Goal: Find contact information: Obtain details needed to contact an individual or organization

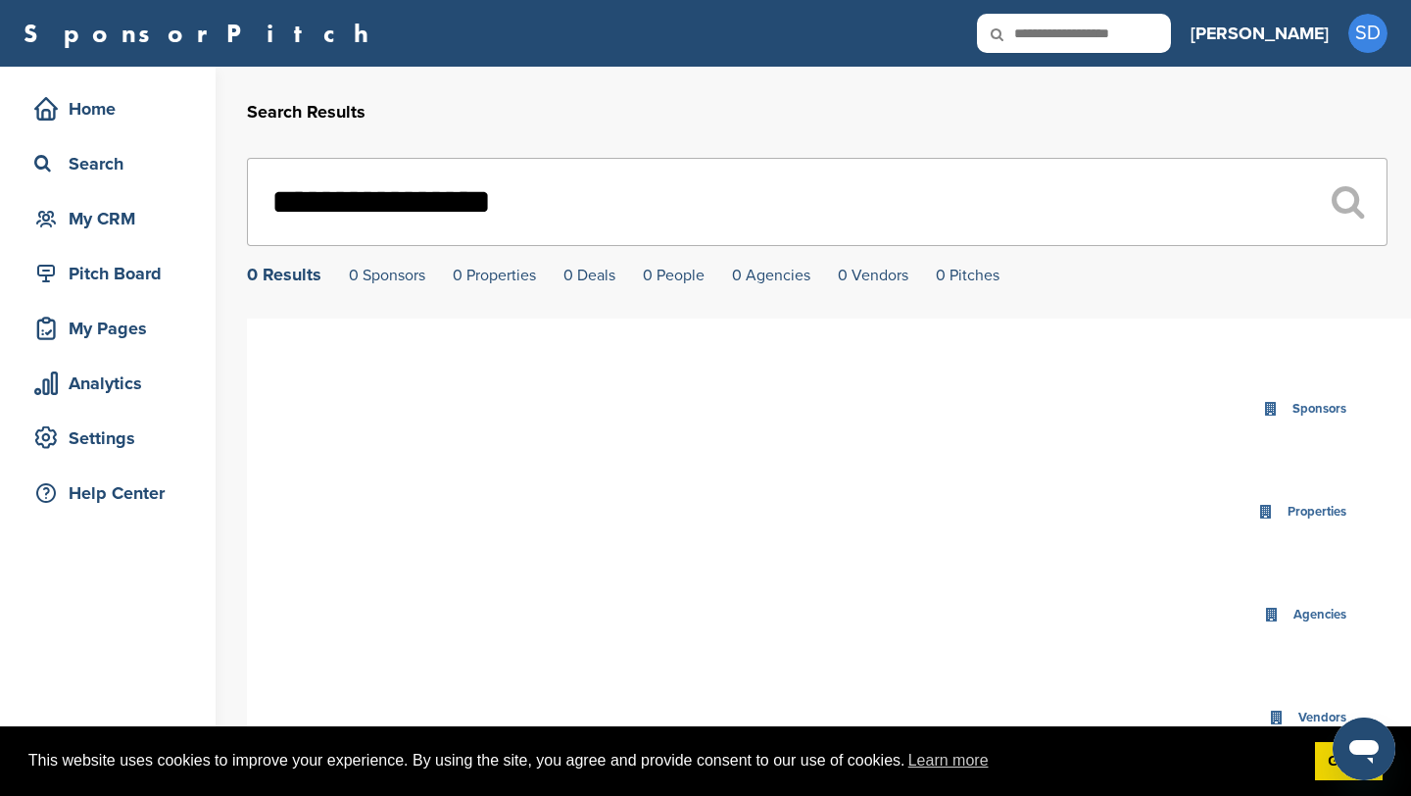
click at [1126, 43] on input "text" at bounding box center [1074, 33] width 194 height 39
type input "********"
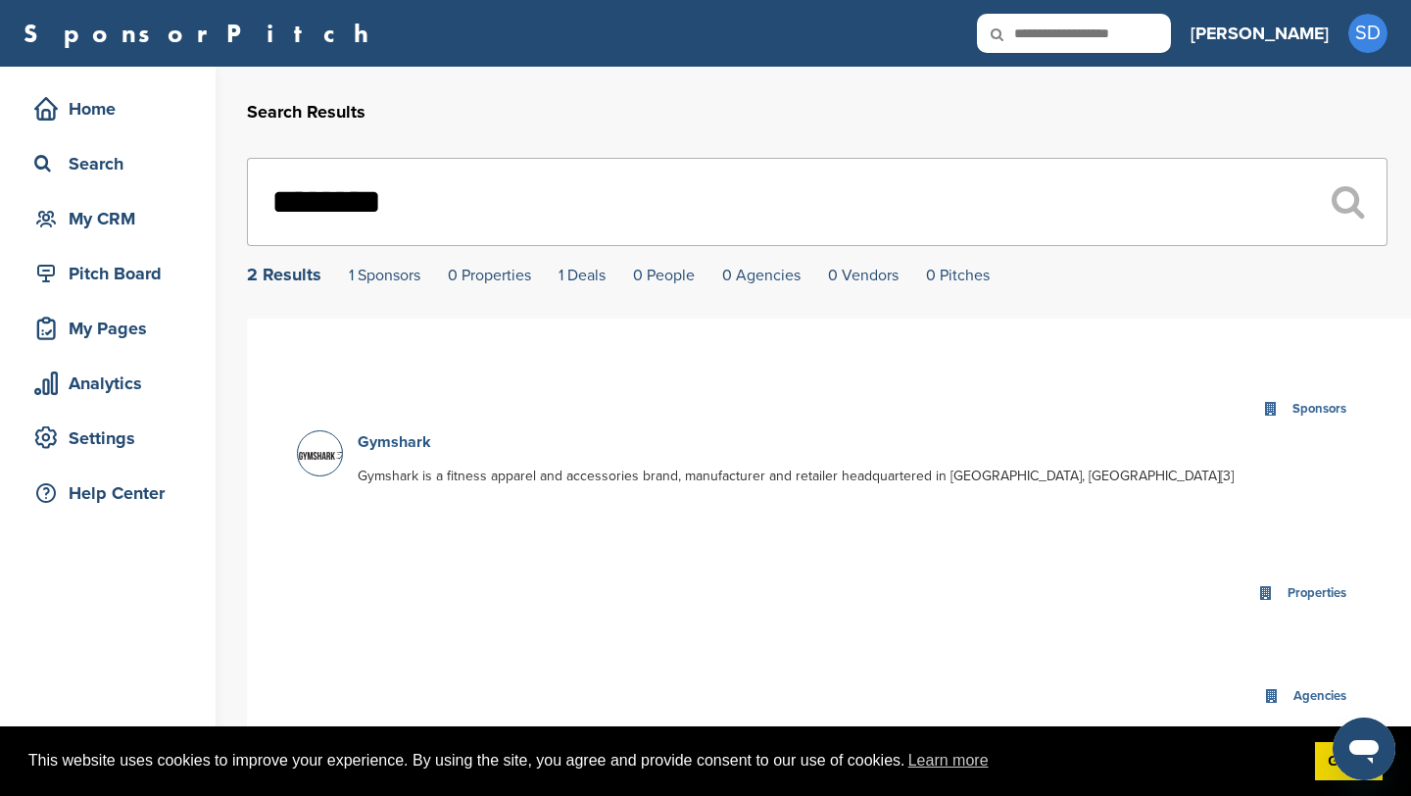
click at [410, 448] on link "Gymshark" at bounding box center [394, 442] width 73 height 20
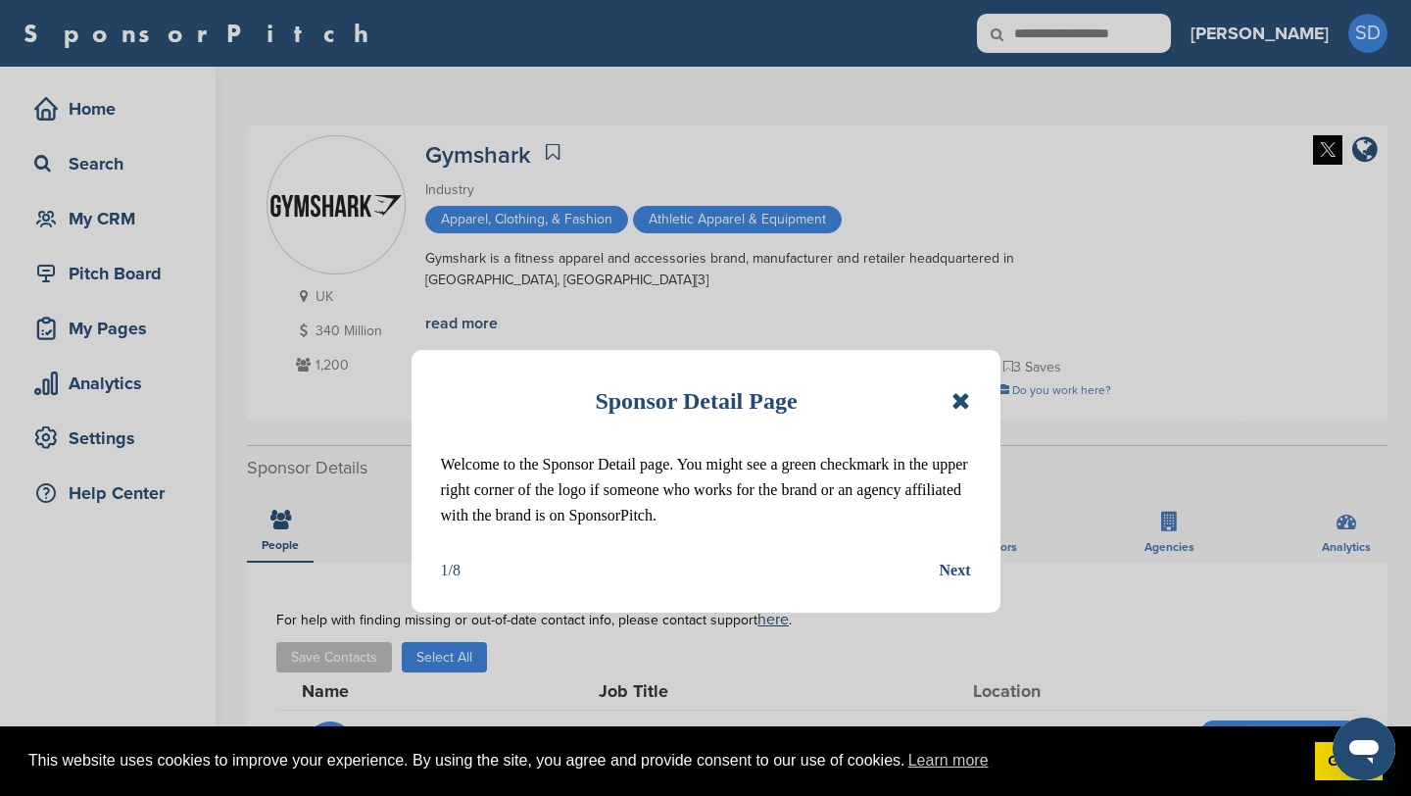
click at [955, 397] on icon at bounding box center [960, 401] width 19 height 24
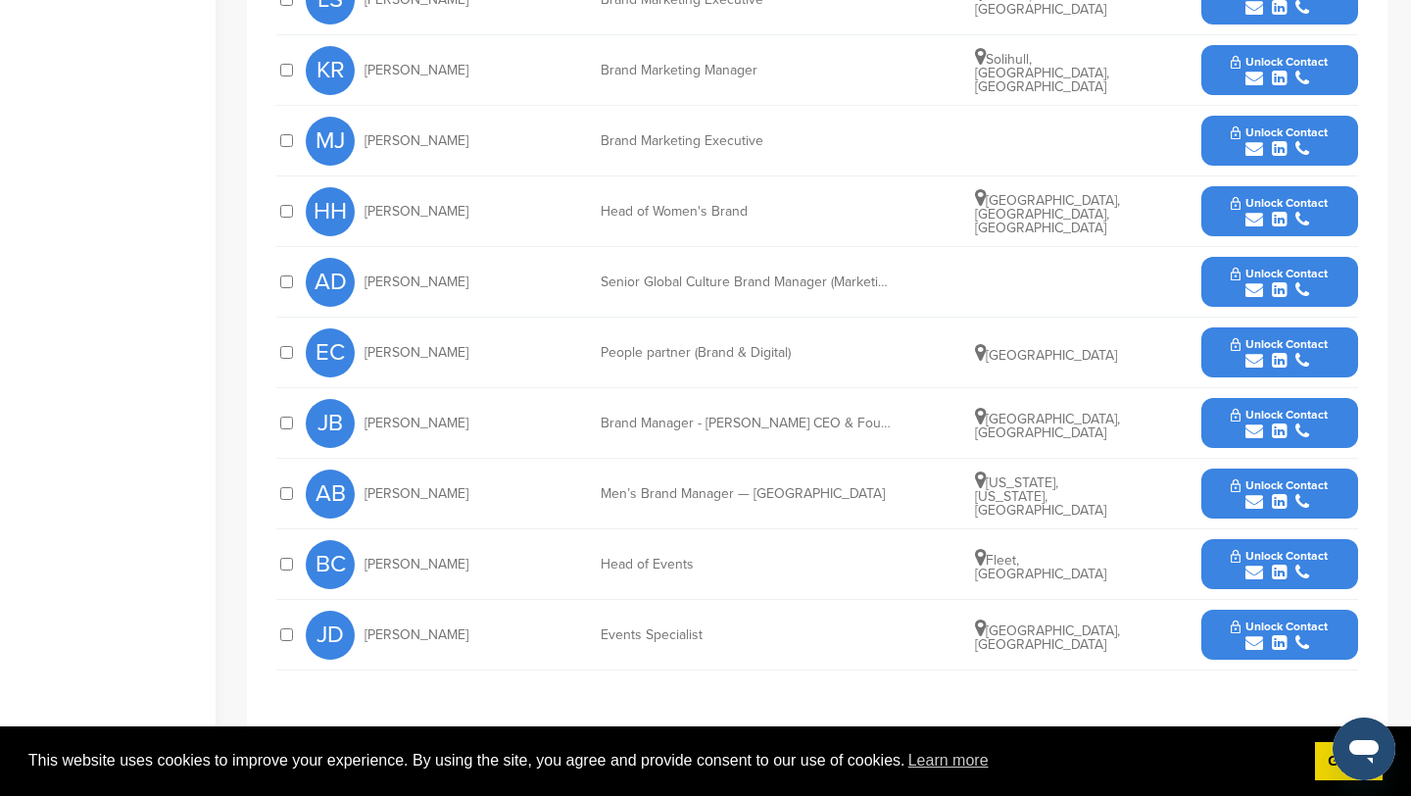
scroll to position [748, 0]
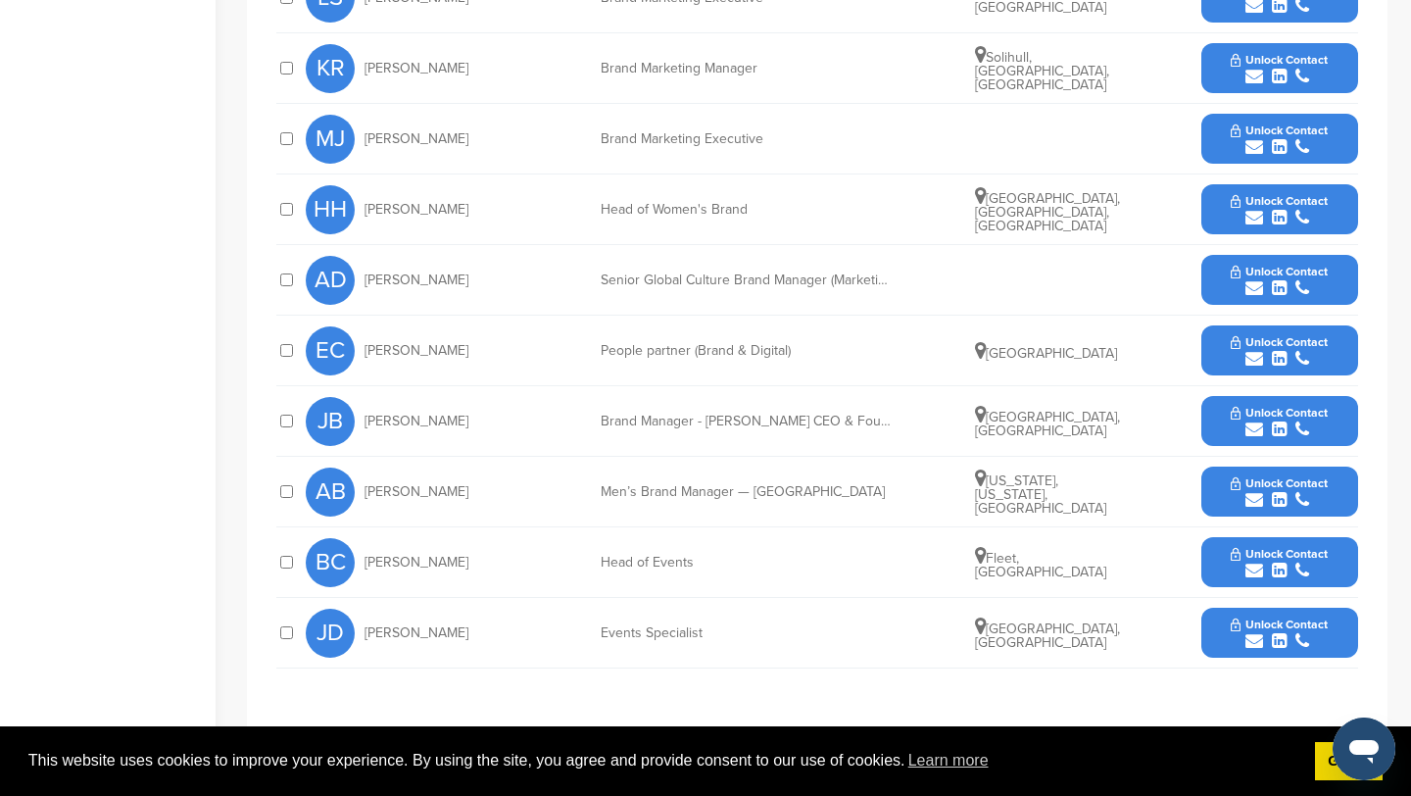
click at [1253, 570] on icon "submit" at bounding box center [1254, 570] width 18 height 18
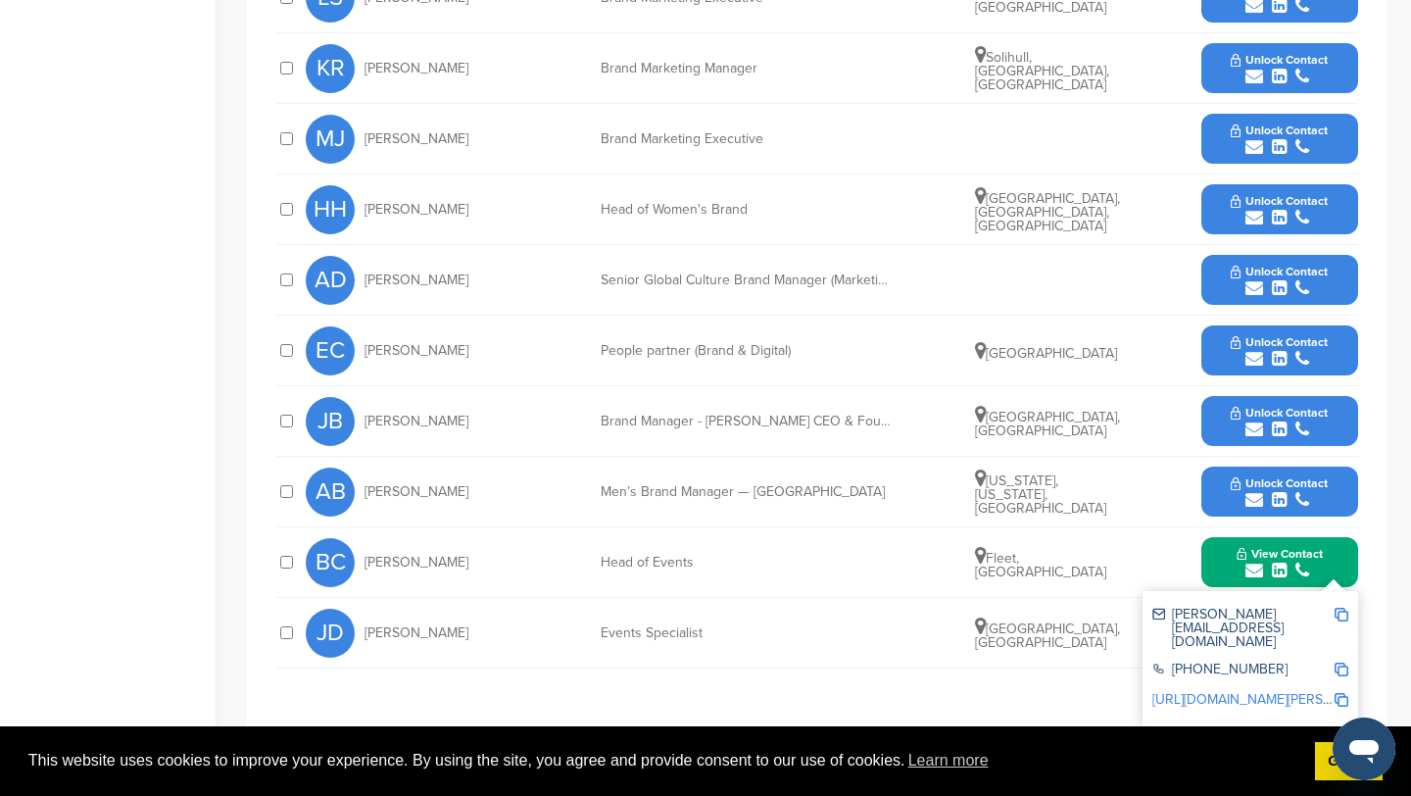
click at [1248, 507] on icon "submit" at bounding box center [1254, 500] width 18 height 18
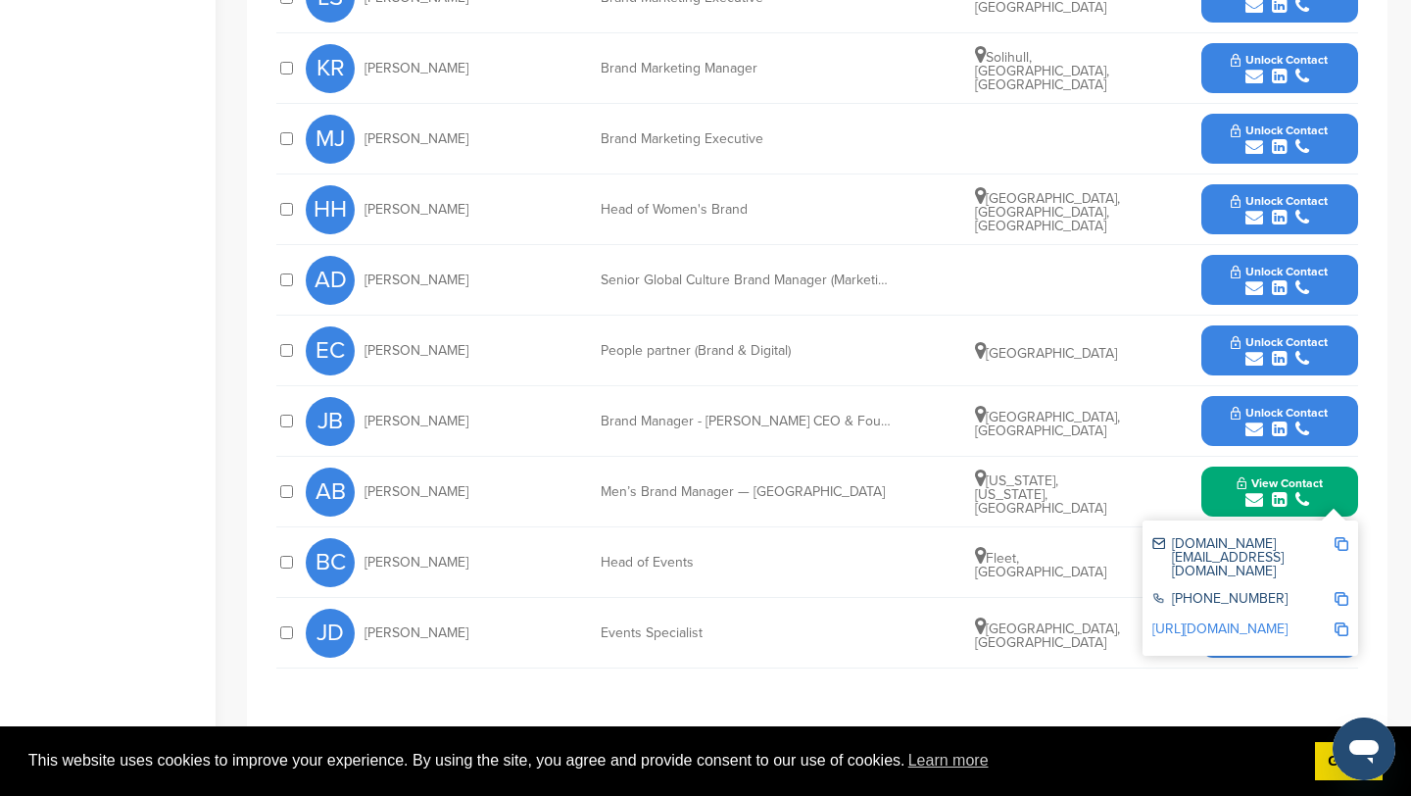
click at [1343, 544] on img at bounding box center [1341, 544] width 14 height 14
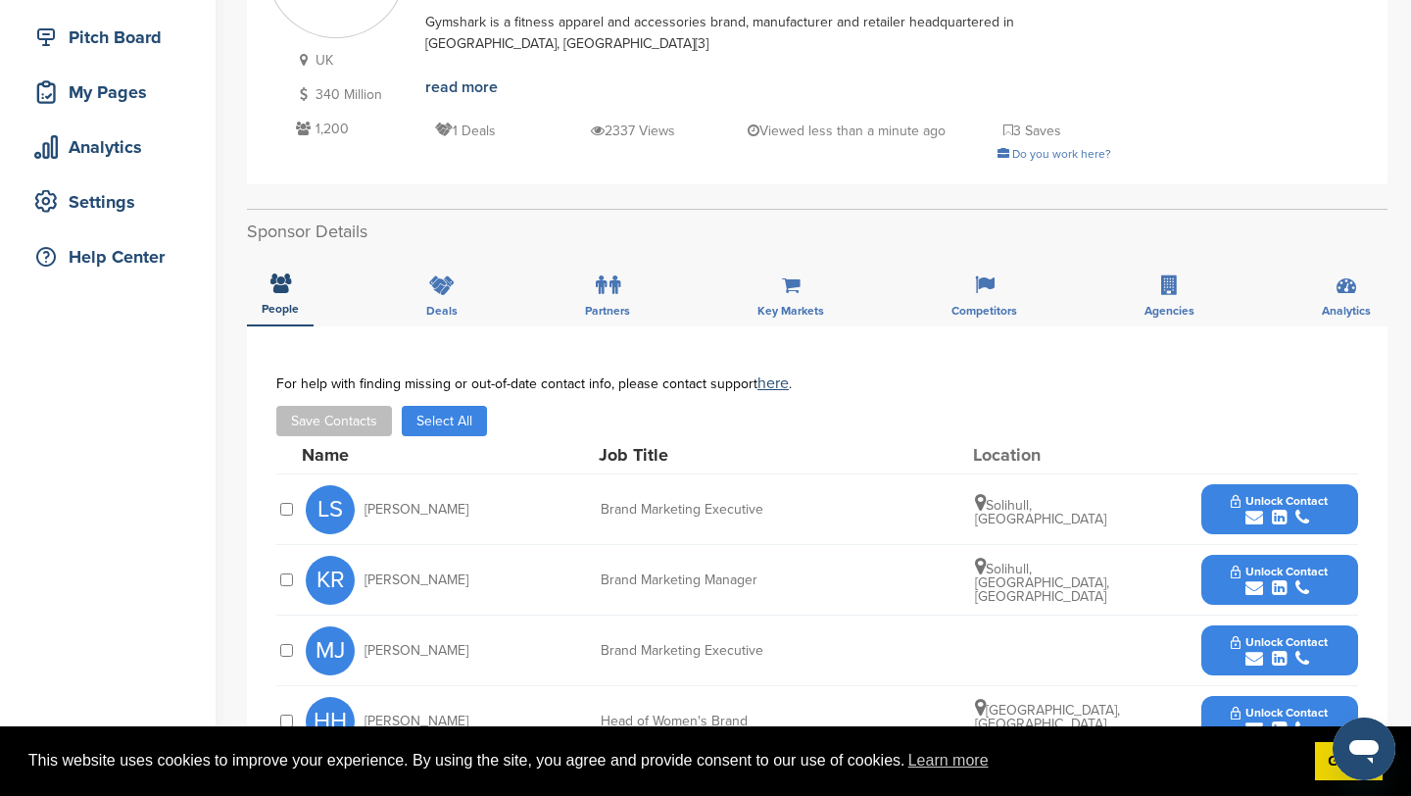
scroll to position [0, 0]
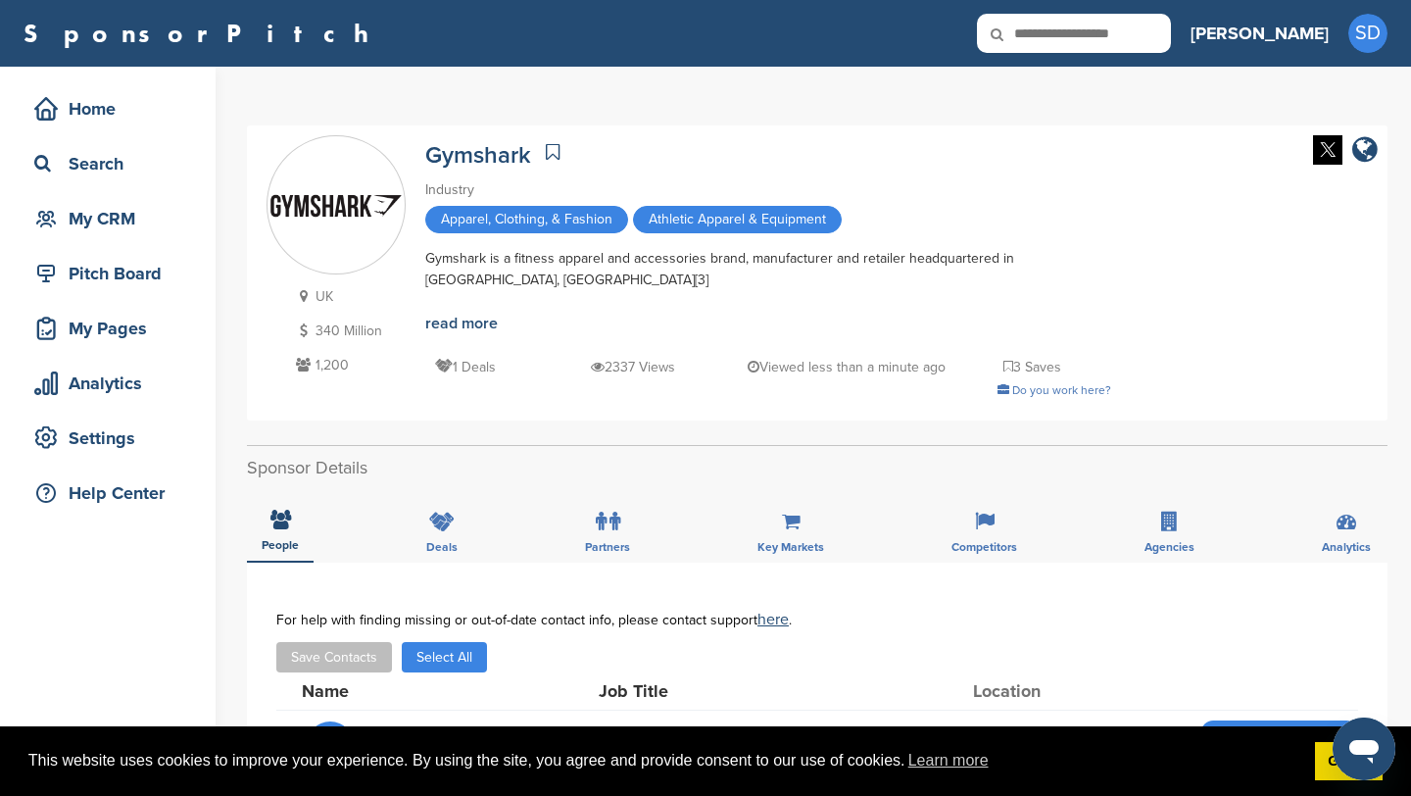
click at [1154, 36] on input "text" at bounding box center [1074, 33] width 194 height 39
type input "******"
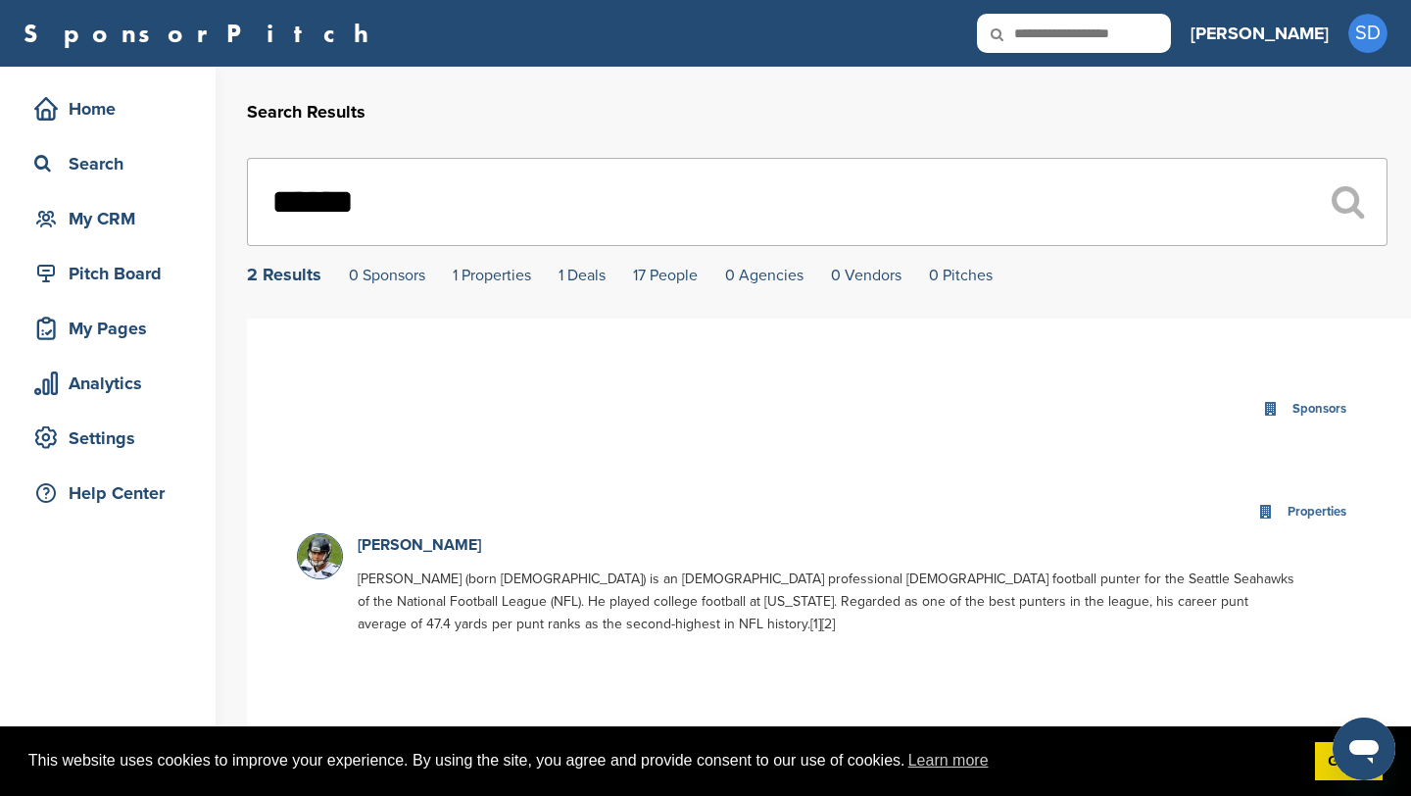
click at [461, 198] on input "******" at bounding box center [817, 202] width 1140 height 88
type input "*"
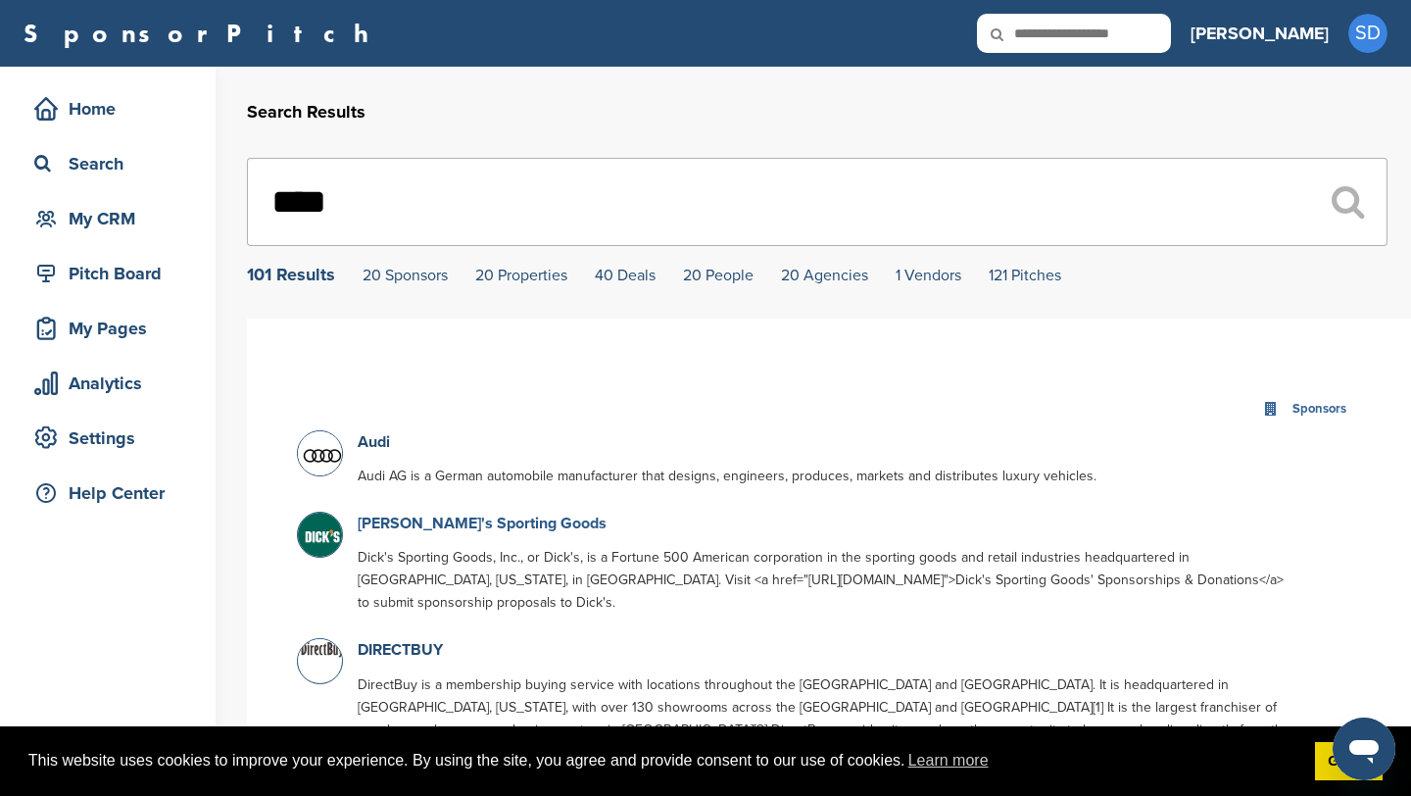
type input "****"
click at [429, 523] on link "Dick's Sporting Goods" at bounding box center [482, 523] width 249 height 20
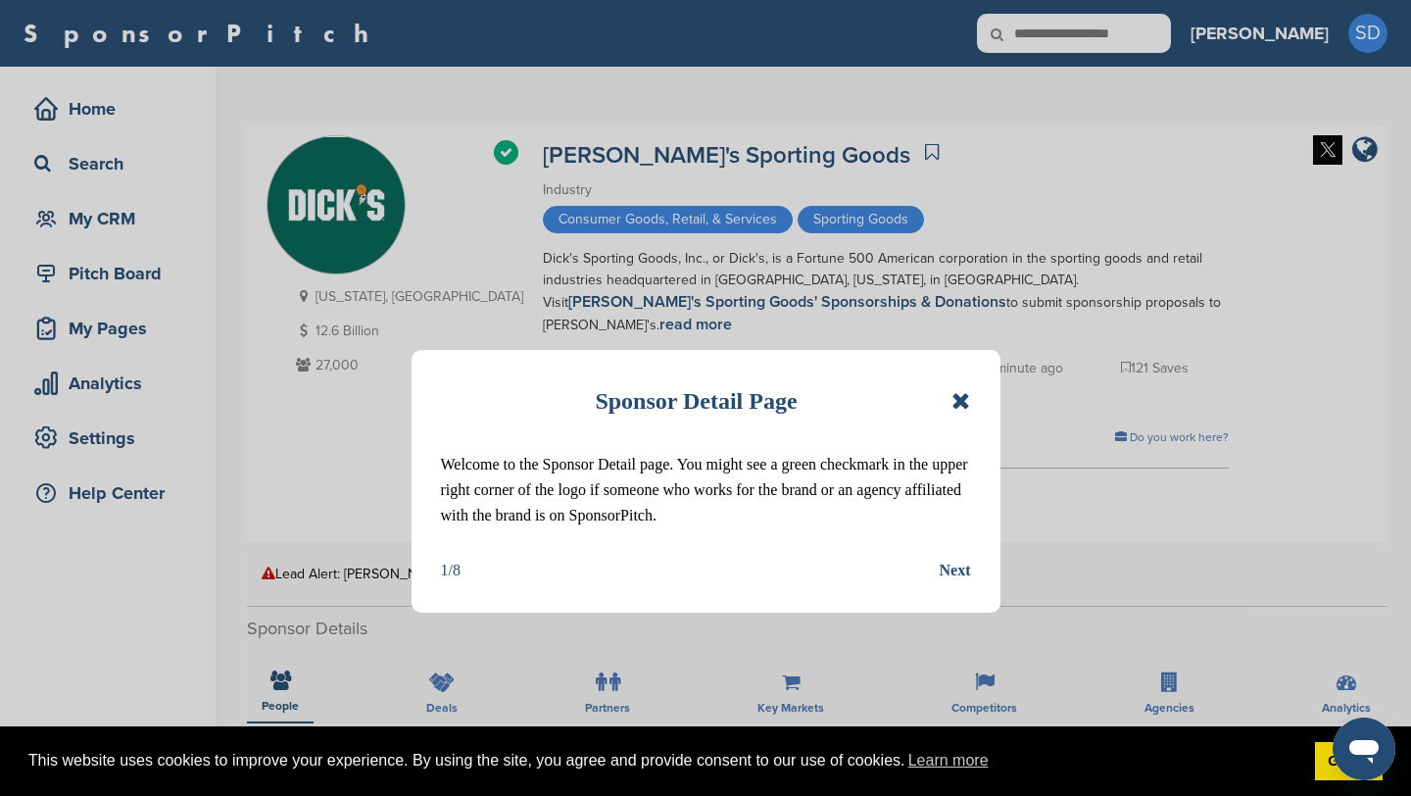
click at [969, 397] on icon at bounding box center [960, 401] width 19 height 24
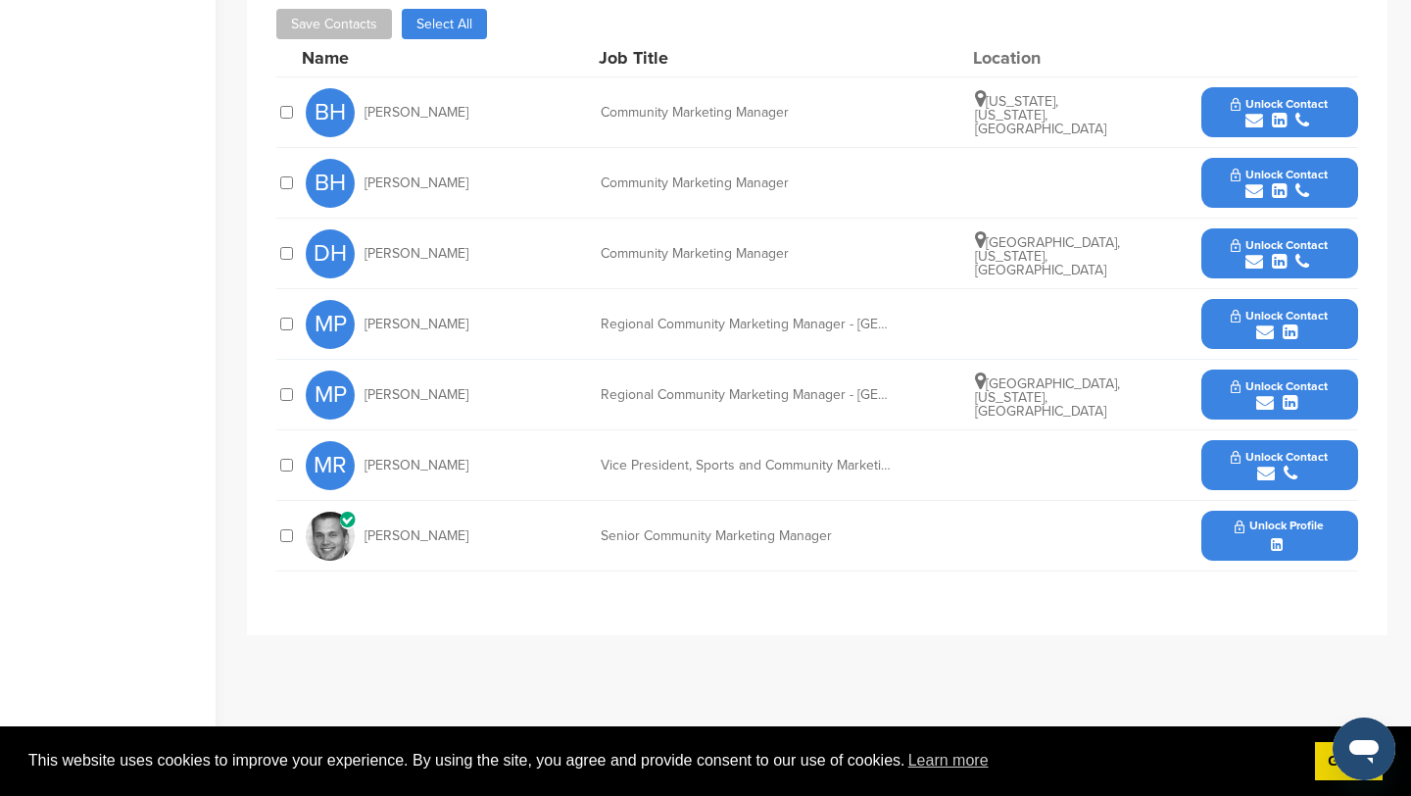
scroll to position [795, 0]
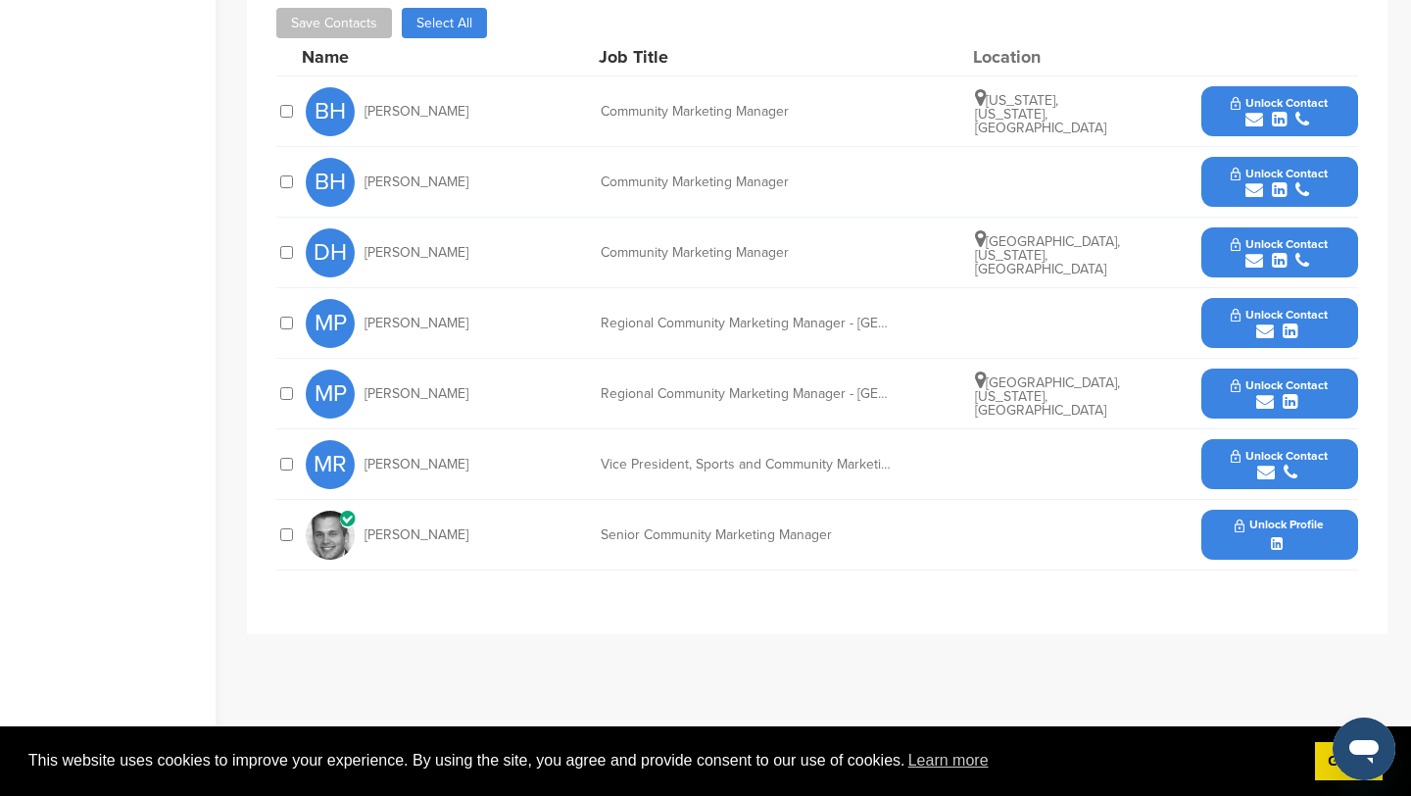
click at [1252, 111] on icon "submit" at bounding box center [1254, 120] width 18 height 18
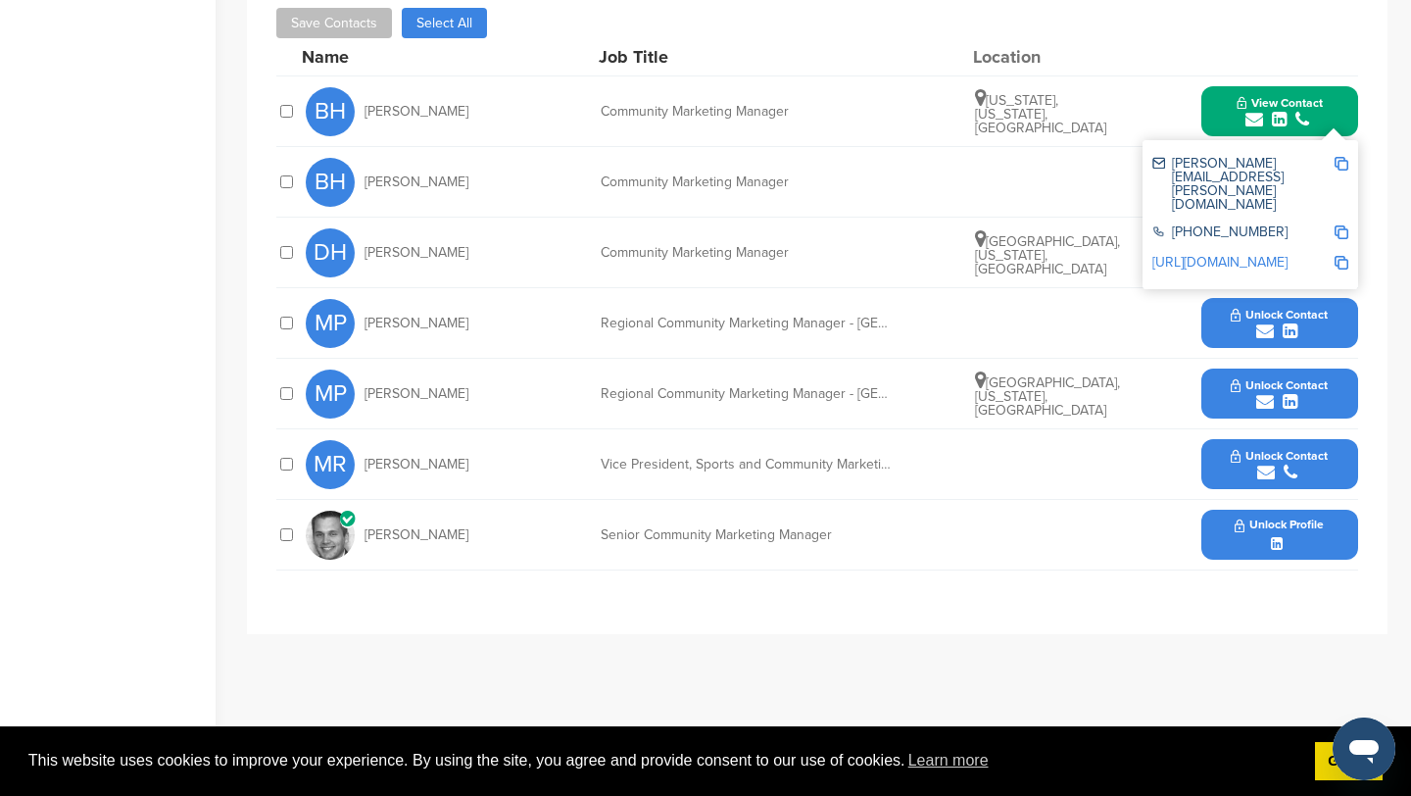
click at [1338, 157] on img at bounding box center [1341, 164] width 14 height 14
click at [1254, 252] on icon "submit" at bounding box center [1254, 261] width 18 height 18
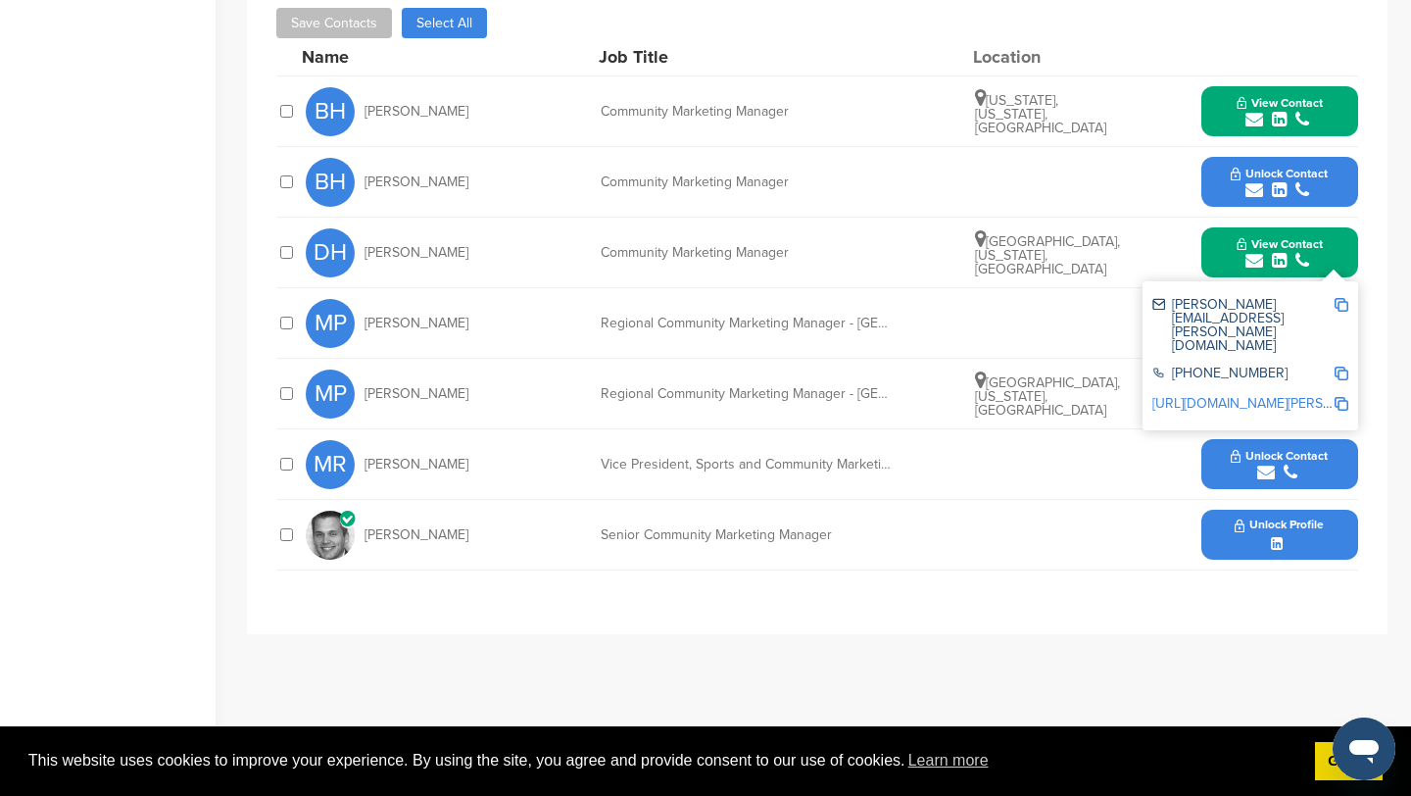
click at [1339, 298] on img at bounding box center [1341, 305] width 14 height 14
click at [1266, 393] on icon "submit" at bounding box center [1265, 402] width 18 height 18
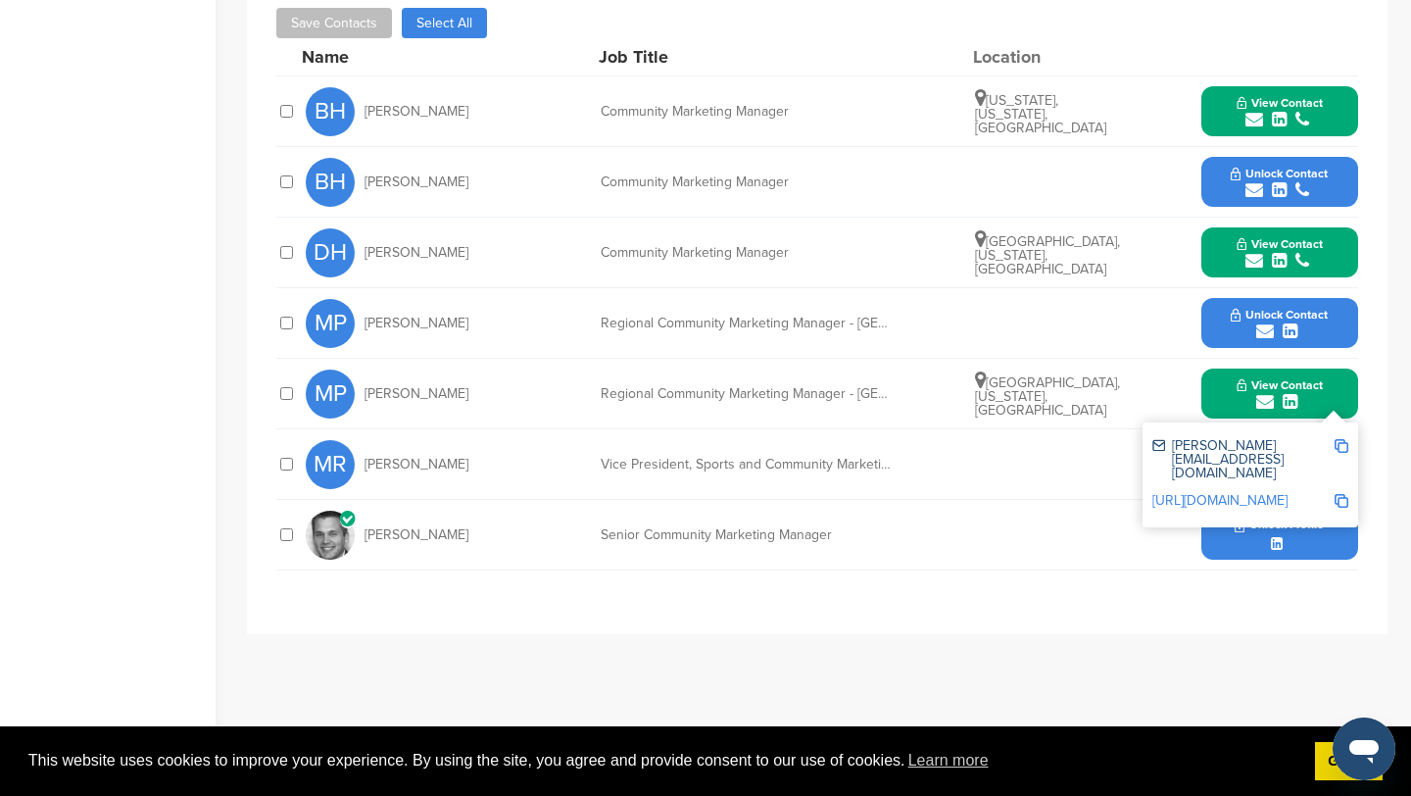
click at [1341, 439] on img at bounding box center [1341, 446] width 14 height 14
click at [1223, 364] on button "View Contact" at bounding box center [1279, 393] width 133 height 59
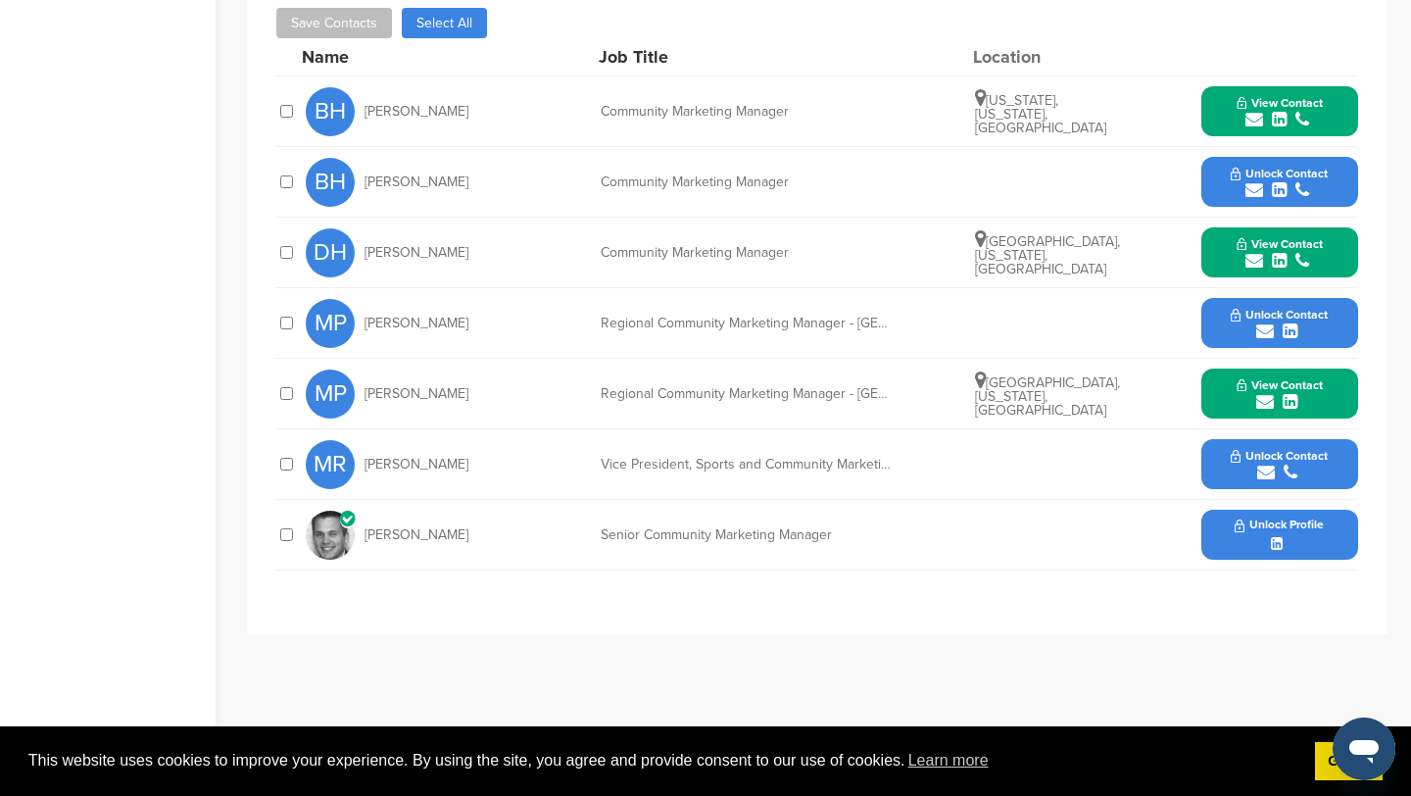
click at [1266, 463] on icon "submit" at bounding box center [1266, 472] width 18 height 18
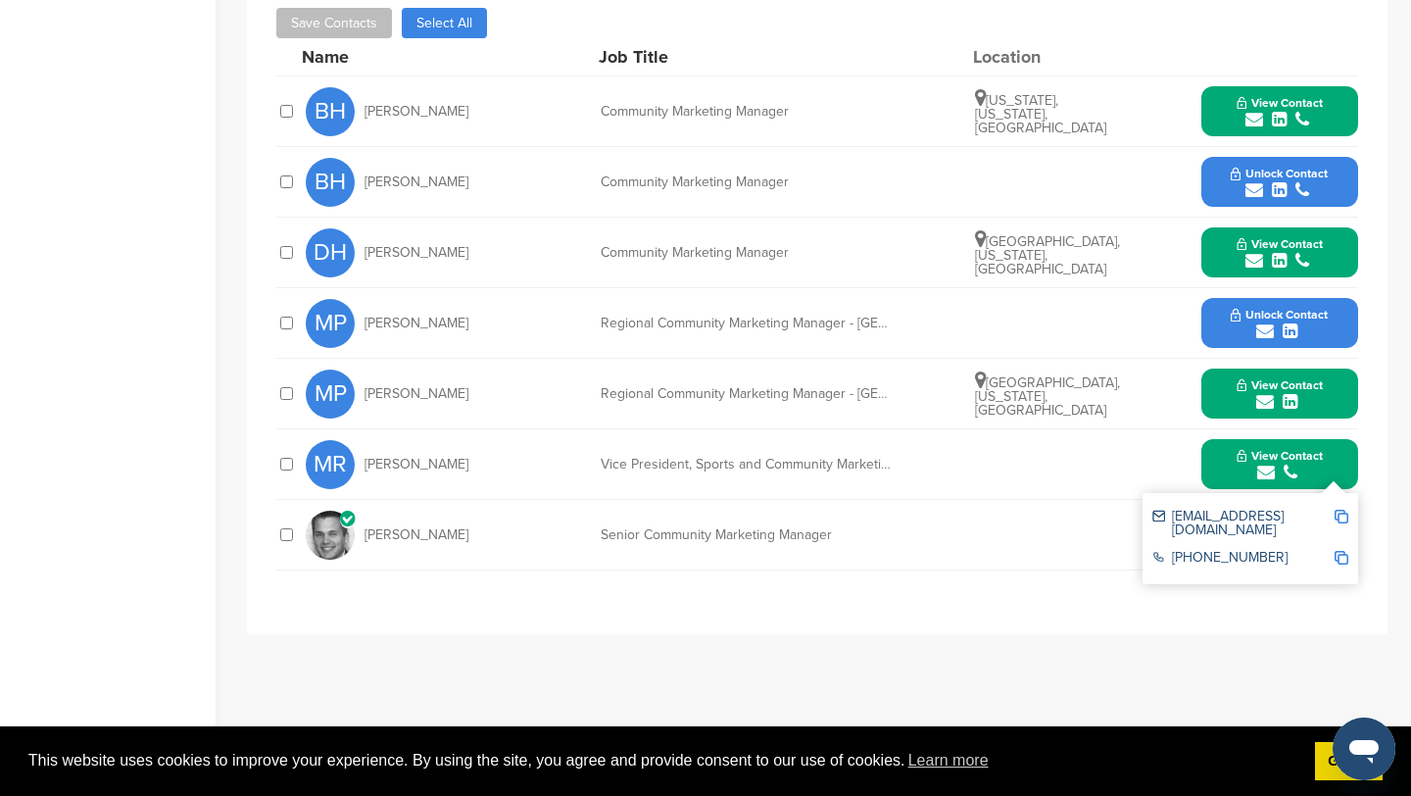
click at [1343, 509] on img at bounding box center [1341, 516] width 14 height 14
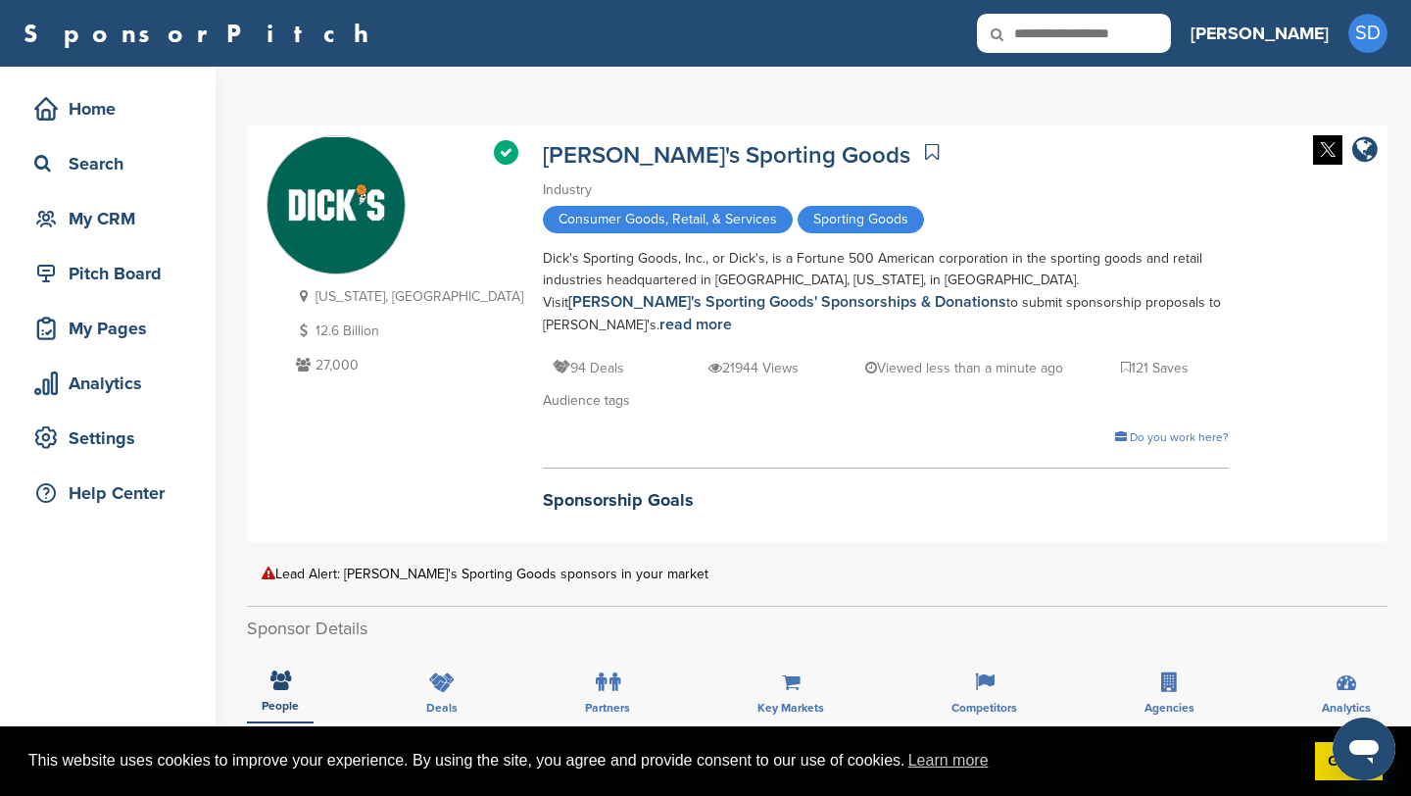
click at [1141, 36] on input "text" at bounding box center [1074, 33] width 194 height 39
type input "****"
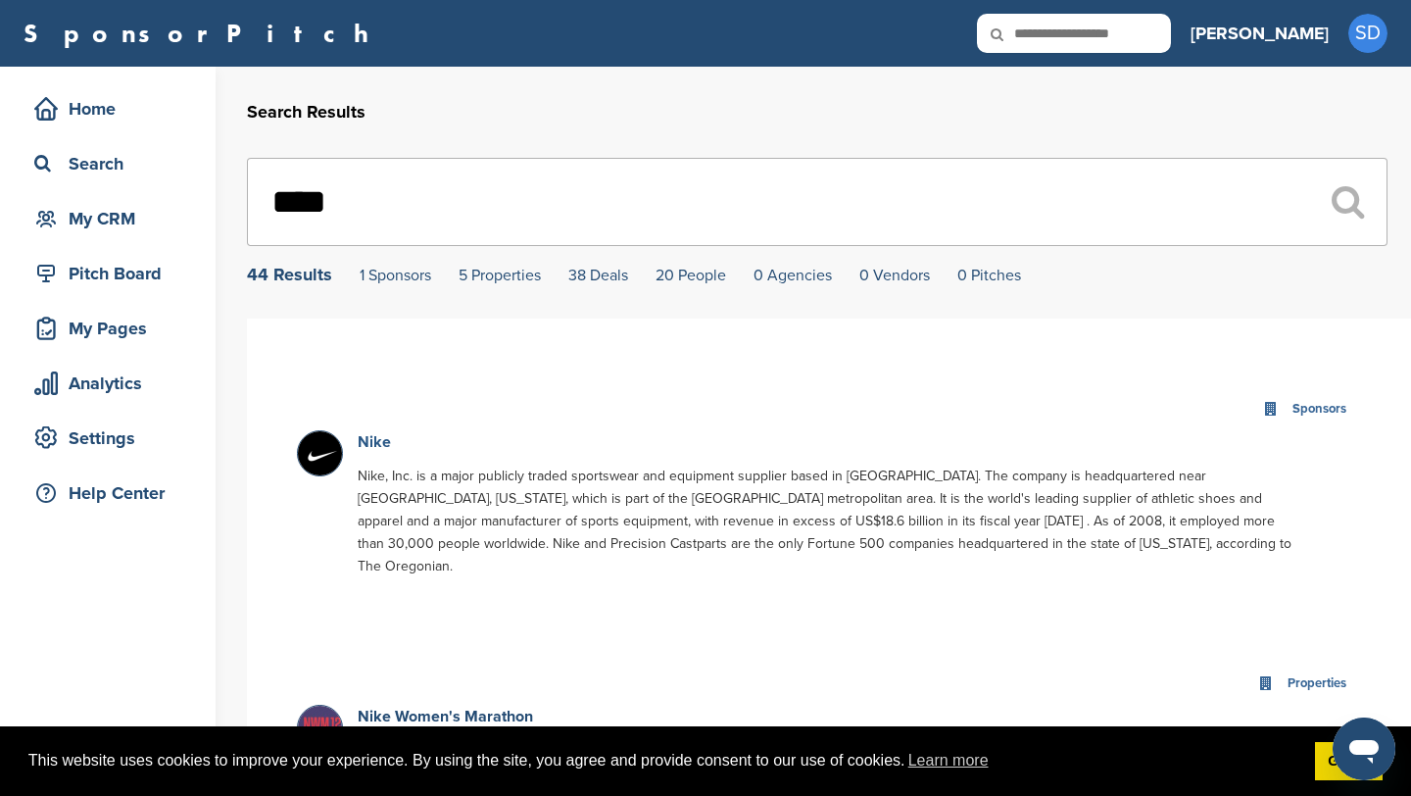
click at [370, 440] on link "Nike" at bounding box center [374, 442] width 33 height 20
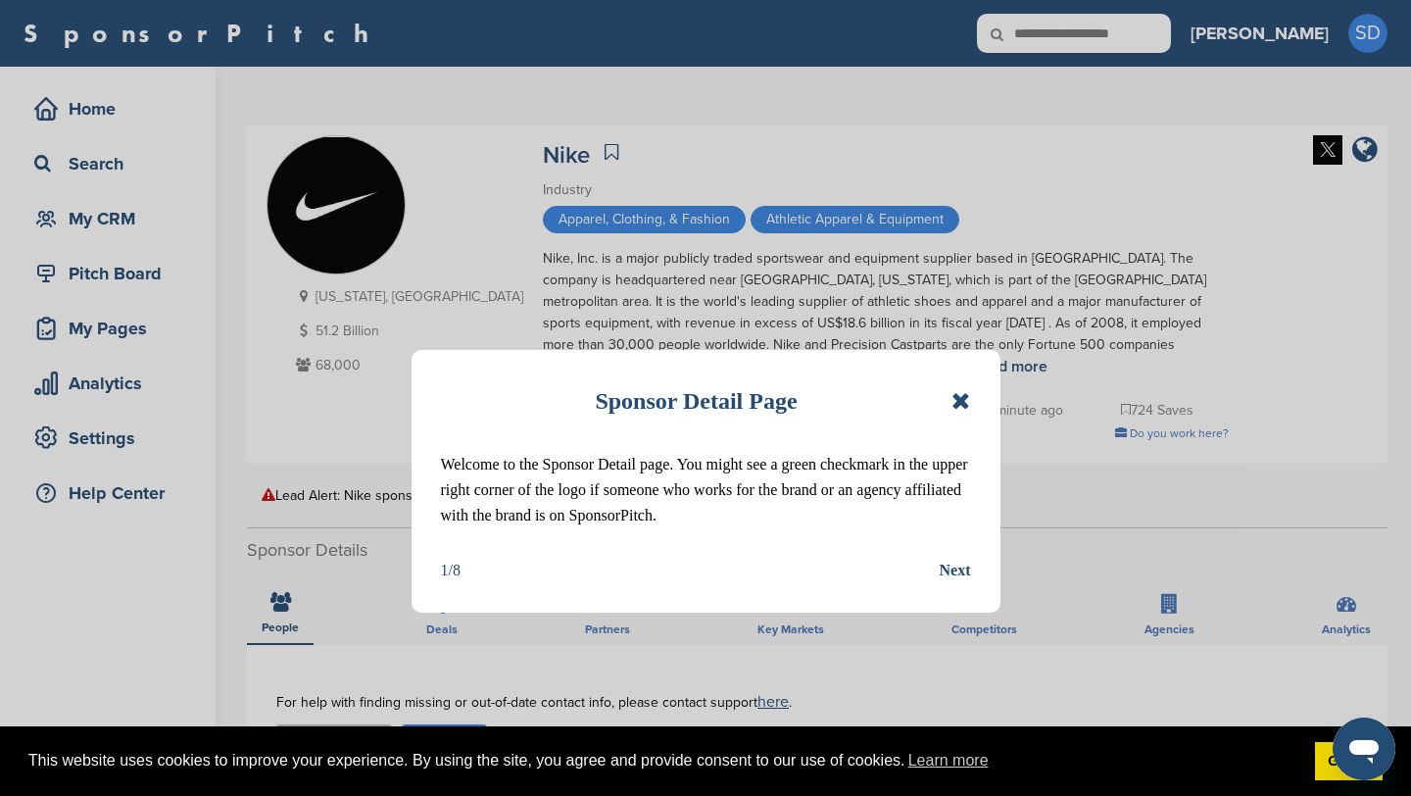
click at [961, 396] on icon at bounding box center [960, 401] width 19 height 24
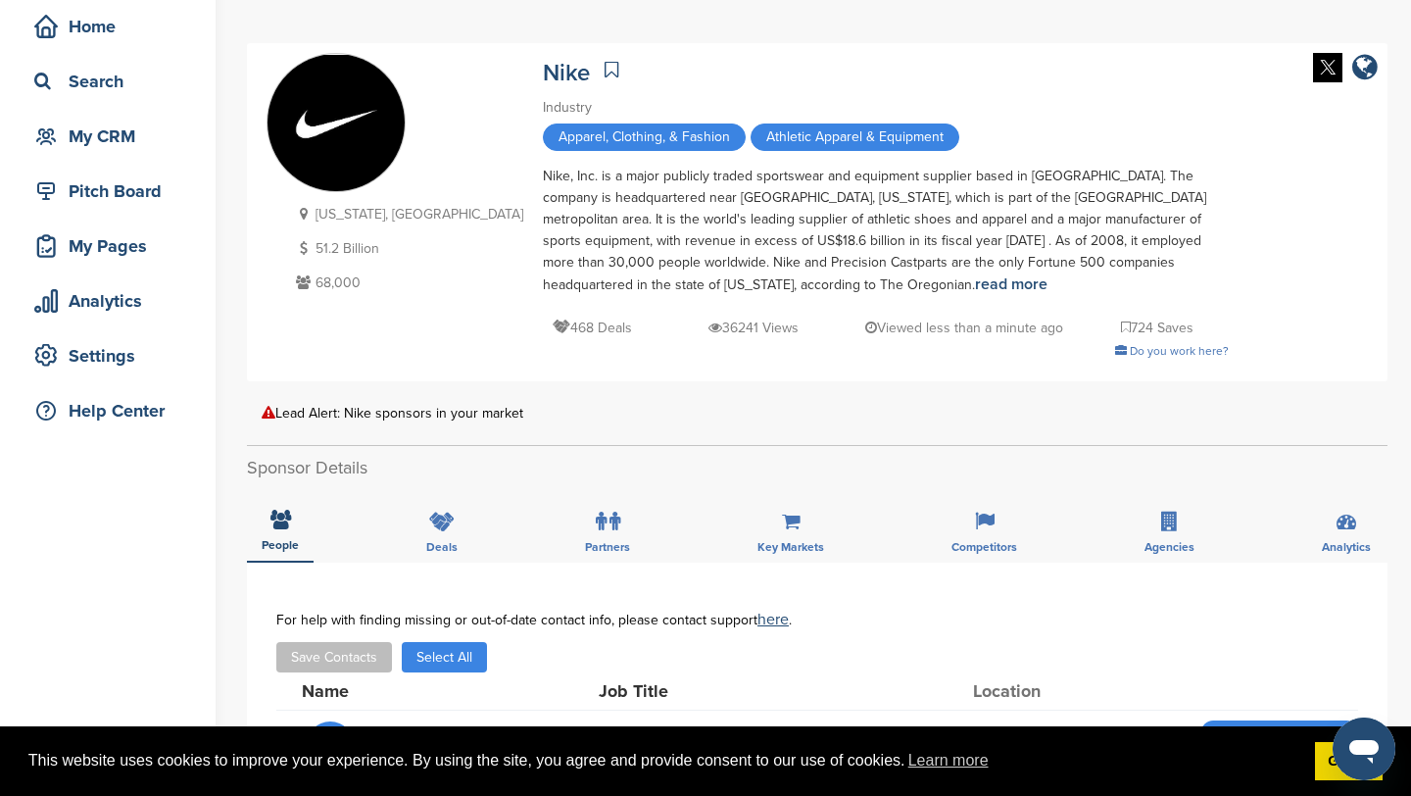
scroll to position [75, 0]
